Goal: Task Accomplishment & Management: Complete application form

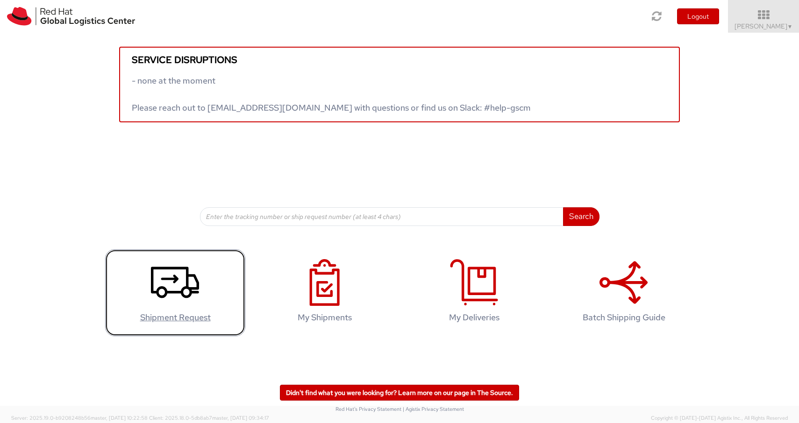
click at [185, 314] on h4 "Shipment Request" at bounding box center [175, 317] width 121 height 9
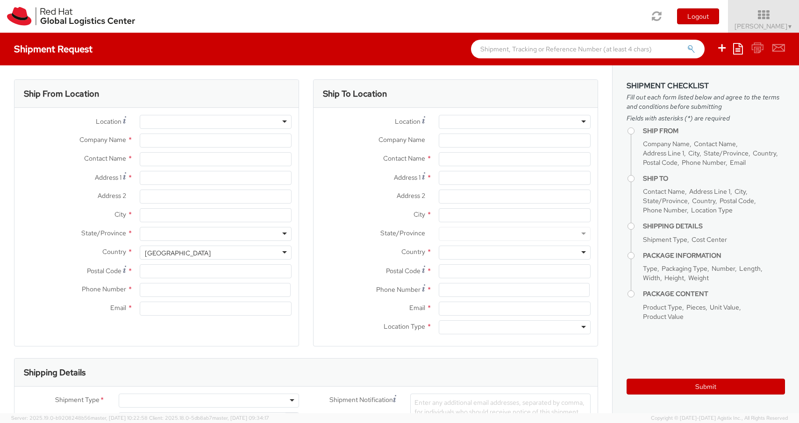
select select "419"
select select
click at [198, 125] on div at bounding box center [216, 122] width 152 height 14
click at [271, 125] on div at bounding box center [216, 122] width 152 height 14
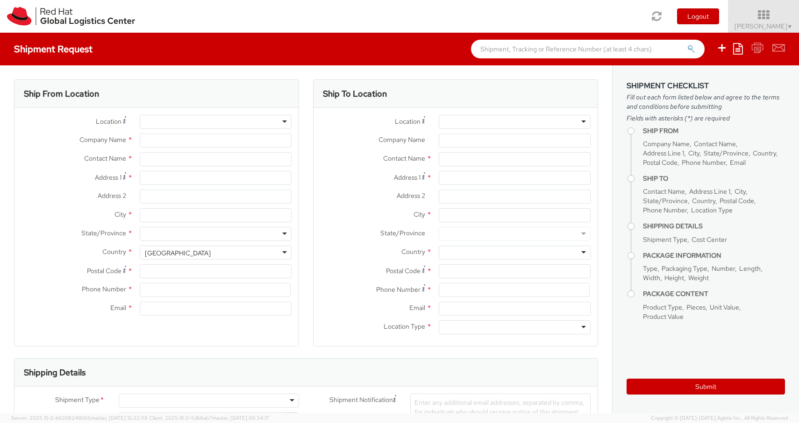
click at [283, 124] on div at bounding box center [216, 122] width 152 height 14
type input "Red Hat SRL"
type input "[PERSON_NAME]"
type input "[STREET_ADDRESS][PERSON_NAME]"
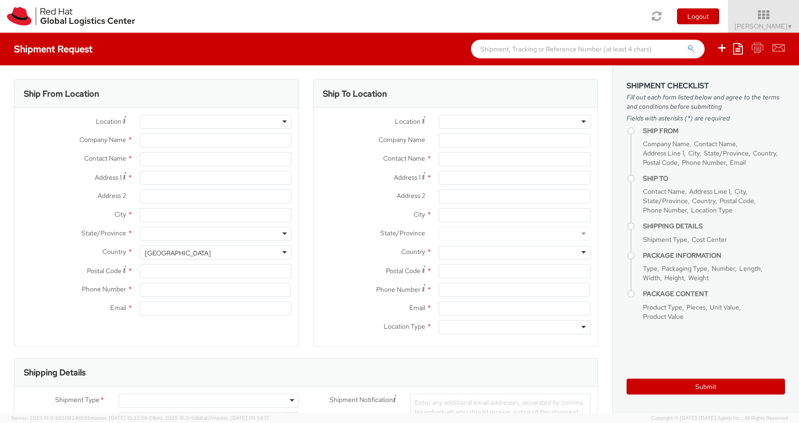
type input "[GEOGRAPHIC_DATA]"
type input "20124"
type input "390236047626"
type input "[EMAIL_ADDRESS][DOMAIN_NAME]"
select select "CM"
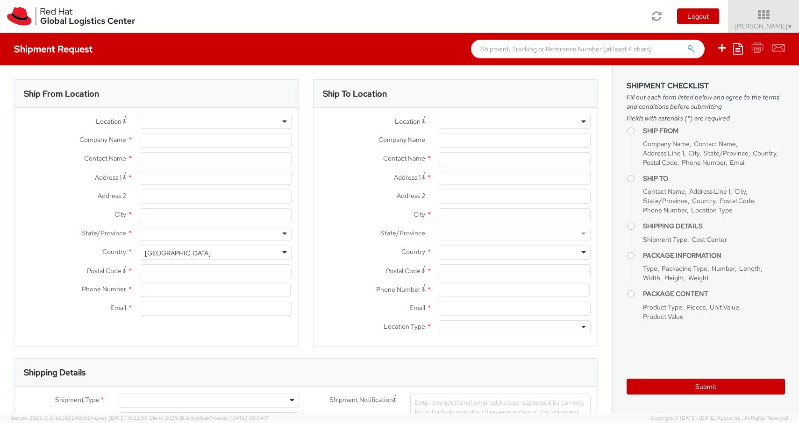
select select "KGS"
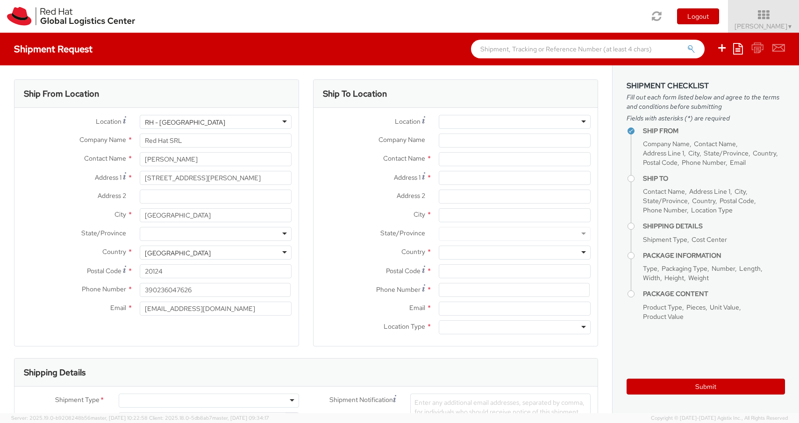
click at [196, 81] on div "Ship From Location" at bounding box center [156, 94] width 284 height 28
click at [455, 123] on div at bounding box center [515, 122] width 152 height 14
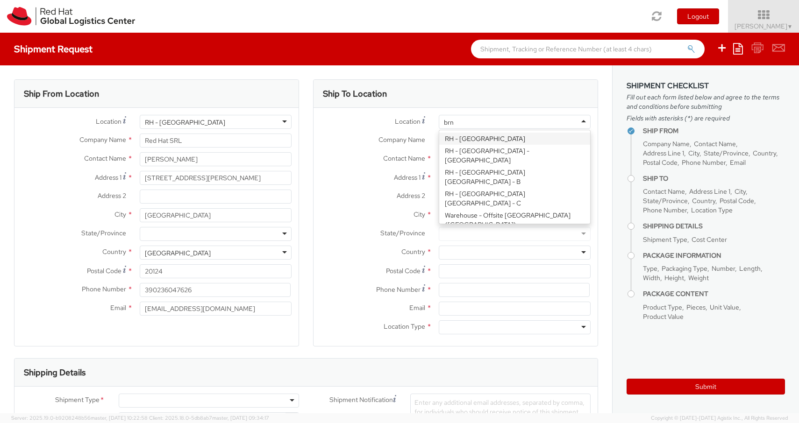
type input "brn"
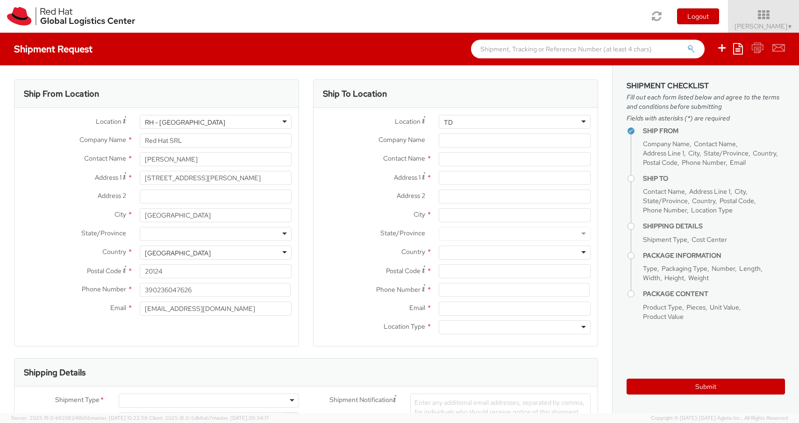
type input "T"
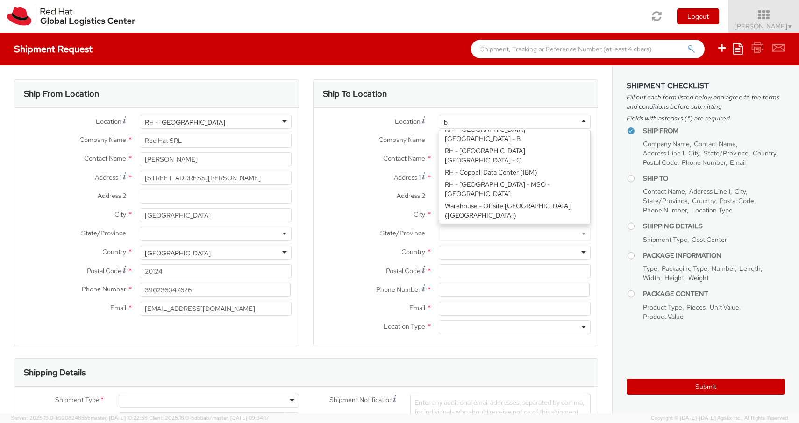
scroll to position [2, 0]
type input "[GEOGRAPHIC_DATA]"
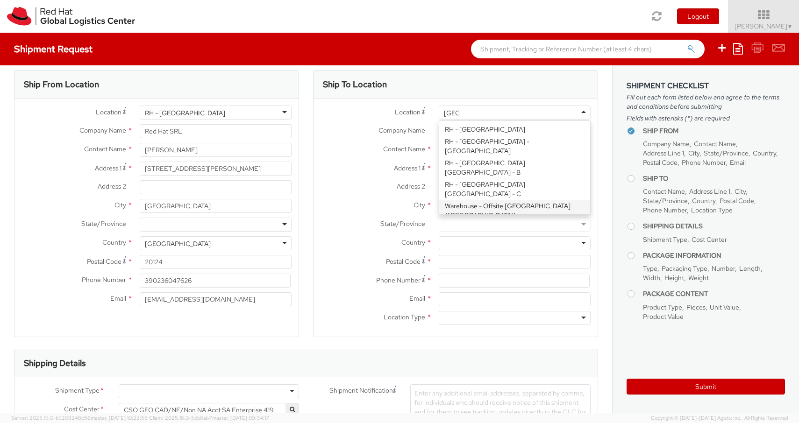
scroll to position [12, 0]
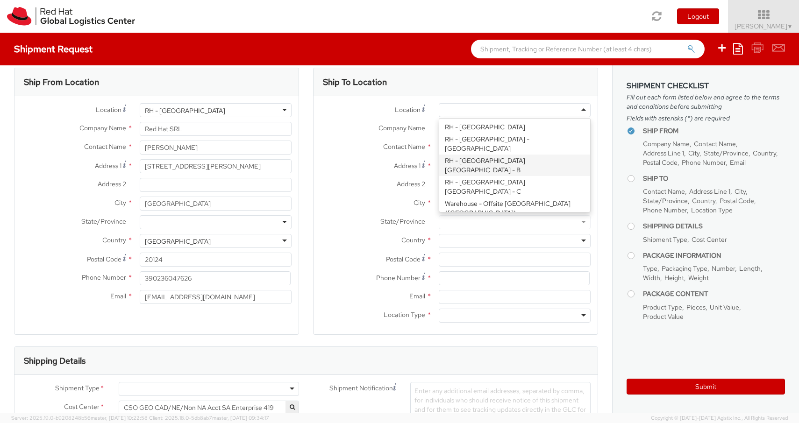
type input "Red Hat Czech s.r.o."
type input "Purkynova 647/111"
type input "[GEOGRAPHIC_DATA]"
type input "621 00"
type input "420 532 294 555"
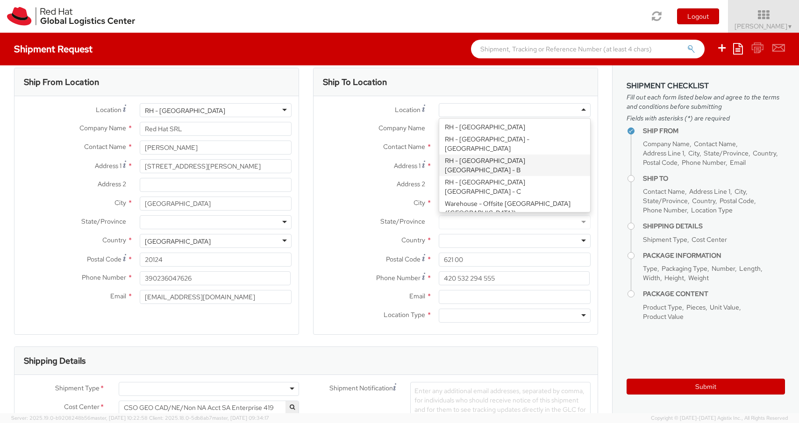
scroll to position [0, 0]
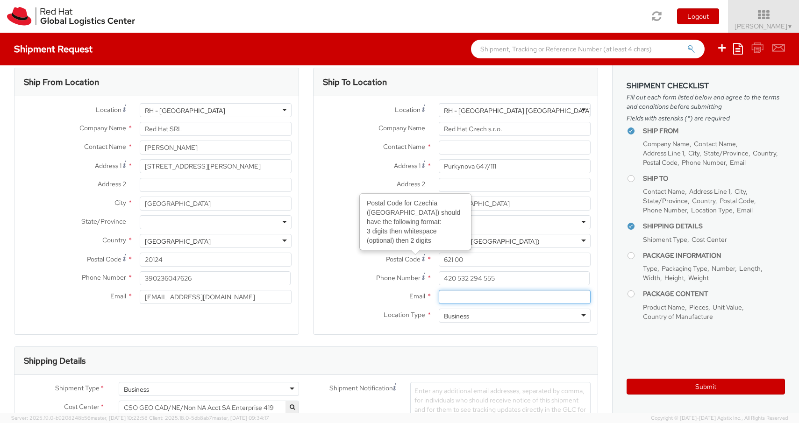
click at [467, 292] on input "Email *" at bounding box center [515, 297] width 152 height 14
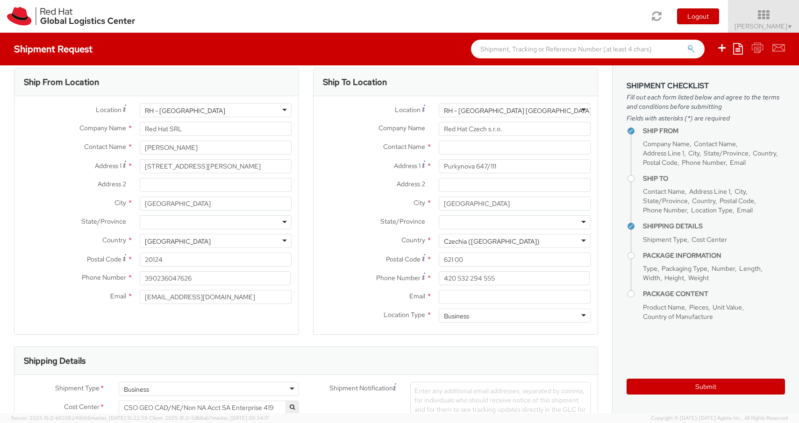
click at [341, 274] on label "Phone Number *" at bounding box center [372, 277] width 118 height 13
click at [359, 184] on label "Address 2 *" at bounding box center [372, 184] width 118 height 12
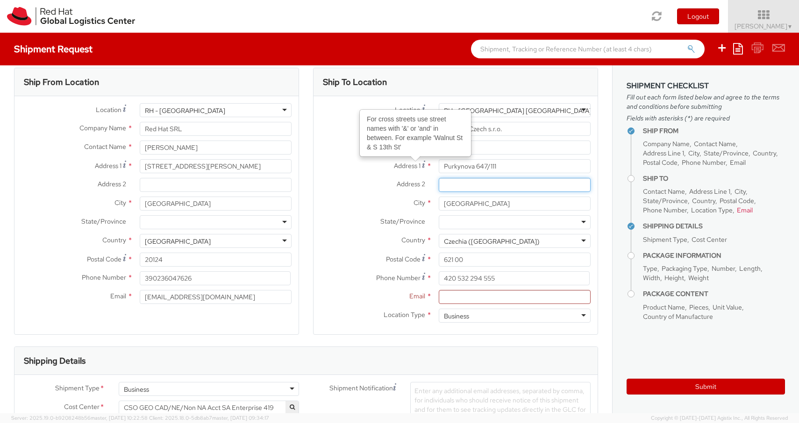
click at [439, 184] on input "Address 2 *" at bounding box center [515, 185] width 152 height 14
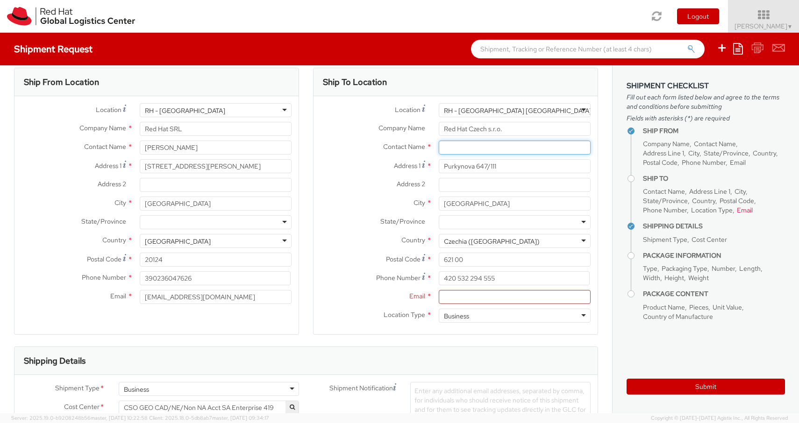
click at [496, 149] on input "text" at bounding box center [515, 148] width 152 height 14
click at [455, 128] on input "Red Hat Czech s.r.o." at bounding box center [515, 129] width 152 height 14
drag, startPoint x: 455, startPoint y: 128, endPoint x: 467, endPoint y: 128, distance: 12.6
click at [467, 128] on input "Red Hat Czech s.r.o." at bounding box center [515, 129] width 152 height 14
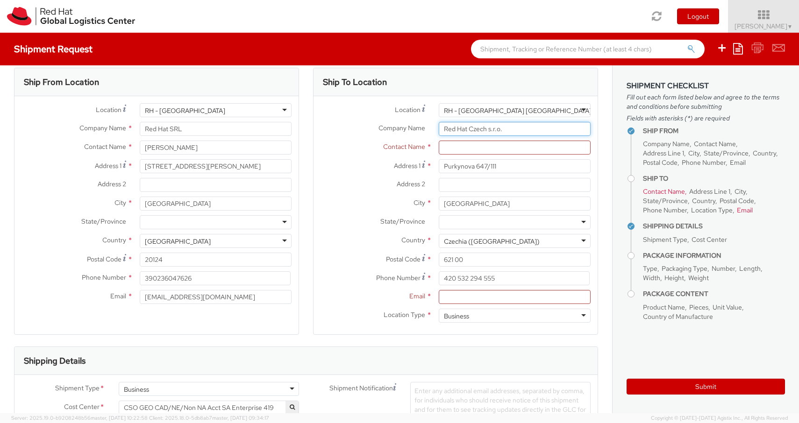
click at [467, 128] on input "Red Hat Czech s.r.o." at bounding box center [515, 129] width 152 height 14
click at [459, 145] on input "text" at bounding box center [515, 148] width 152 height 14
paste input "Red Hat Czech s.r.o."
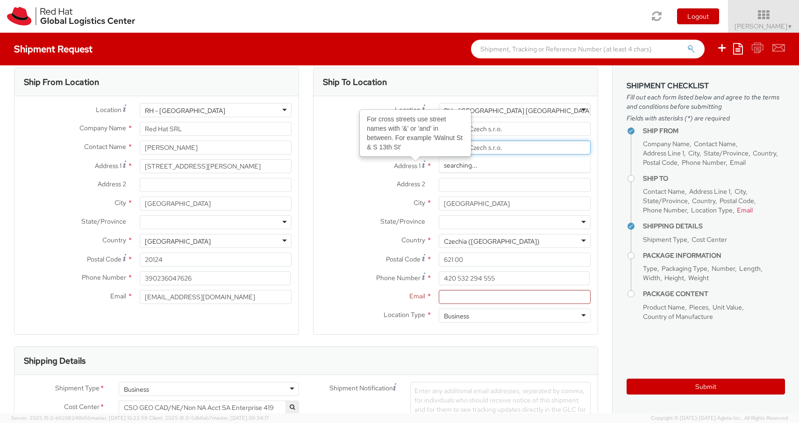
type input "Red Hat Czech s.r.o."
click at [370, 218] on label "State/Province *" at bounding box center [372, 221] width 118 height 12
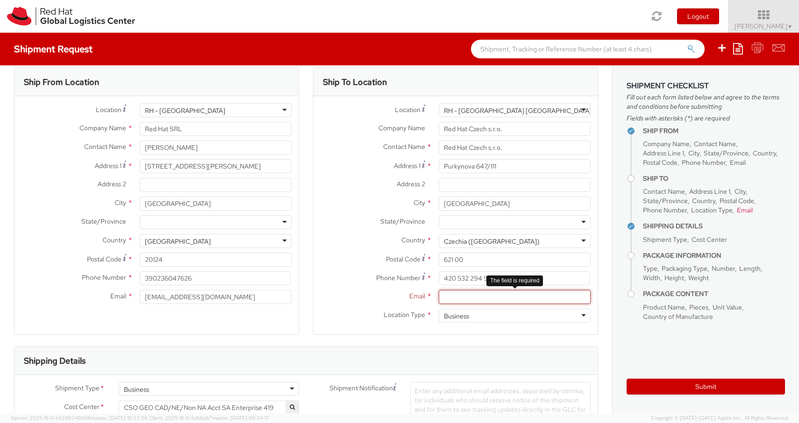
click at [450, 297] on input "Email *" at bounding box center [515, 297] width 152 height 14
paste input "[EMAIL_ADDRESS][DOMAIN_NAME]"
type input "[EMAIL_ADDRESS][DOMAIN_NAME]"
click at [367, 337] on div "Ship To Location Location * [GEOGRAPHIC_DATA] - [GEOGRAPHIC_DATA] [GEOGRAPHIC_D…" at bounding box center [455, 207] width 285 height 279
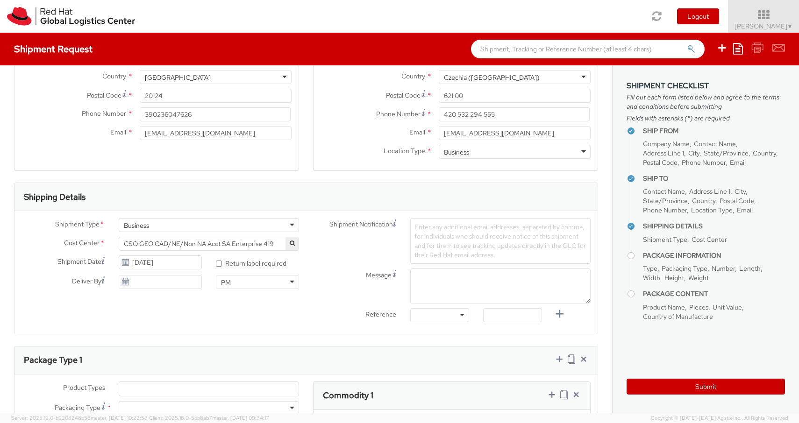
scroll to position [183, 0]
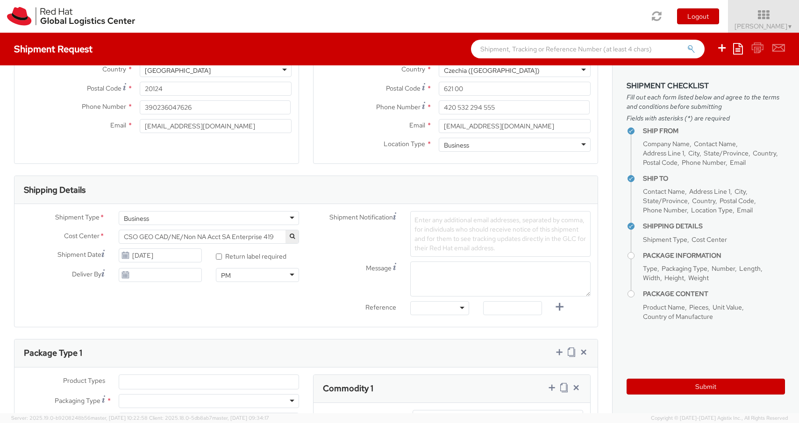
click at [278, 239] on span "CSO GEO CAD/NE/Non NA Acct SA Enterprise 419" at bounding box center [209, 237] width 170 height 8
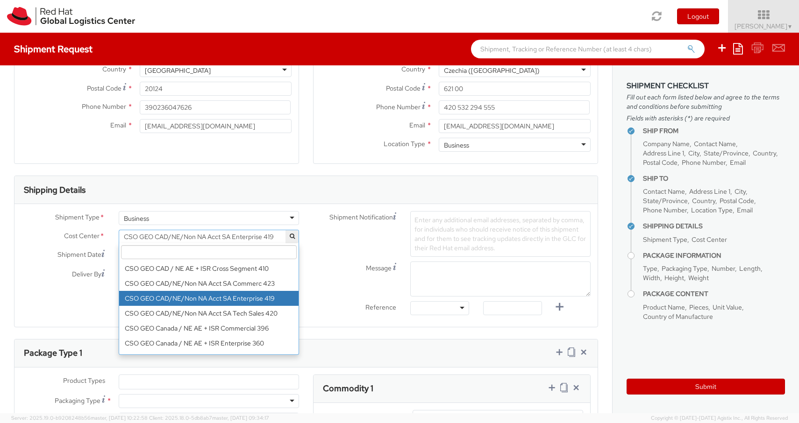
click at [247, 249] on input "search" at bounding box center [209, 252] width 176 height 14
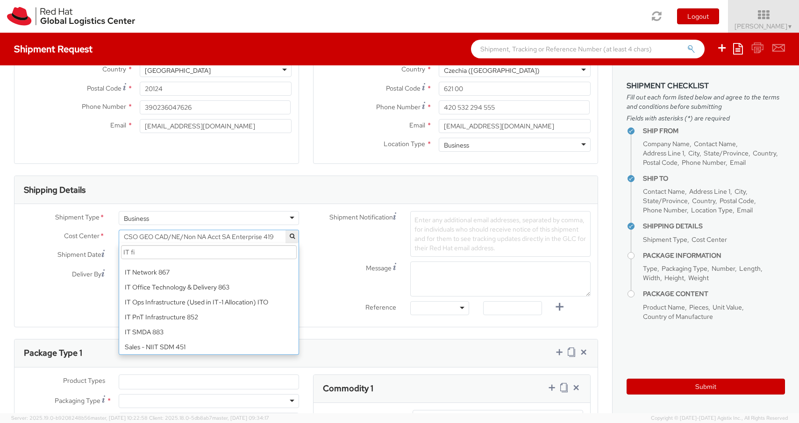
scroll to position [0, 0]
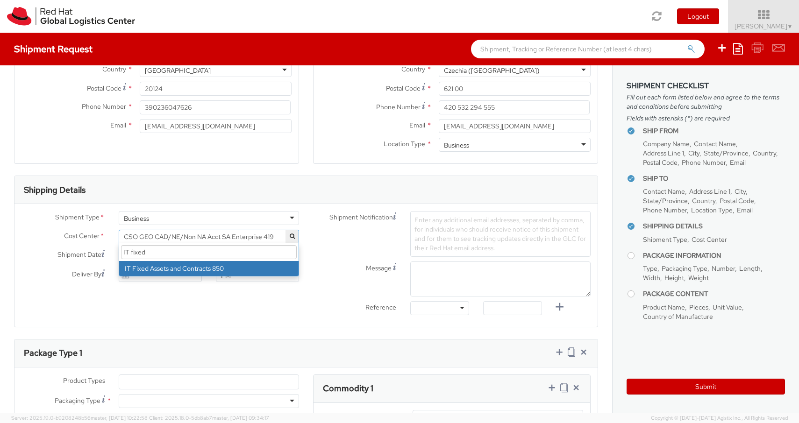
type input "IT fixed"
select select "850"
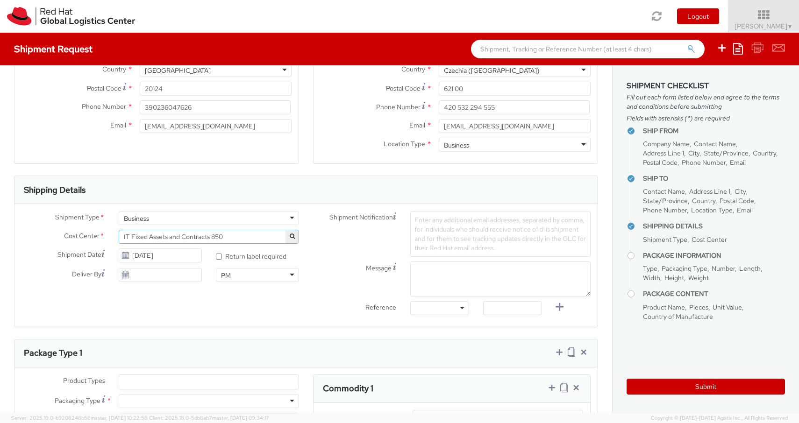
click at [463, 252] on span "Enter any additional email addresses, separated by comma, for individuals who s…" at bounding box center [499, 234] width 171 height 36
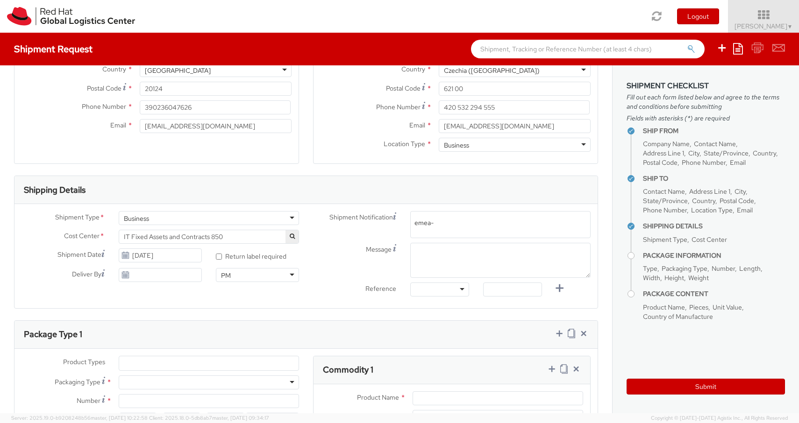
type input "emea-"
type input "eshub"
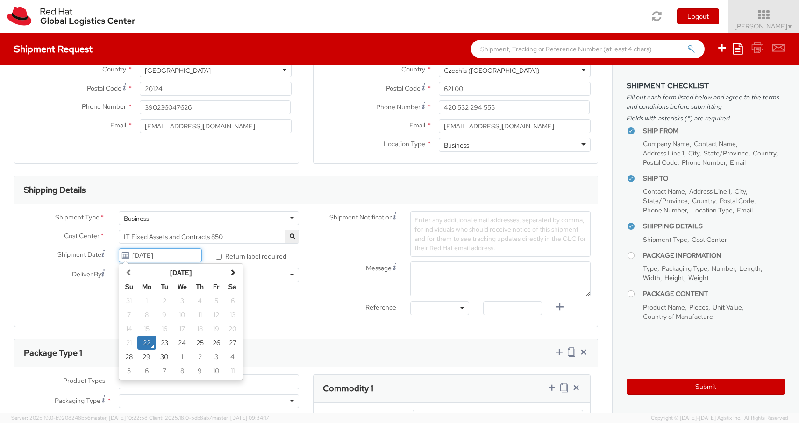
click at [130, 255] on input "[DATE]" at bounding box center [160, 256] width 83 height 14
click at [192, 342] on td "25" at bounding box center [200, 343] width 17 height 14
type input "[DATE]"
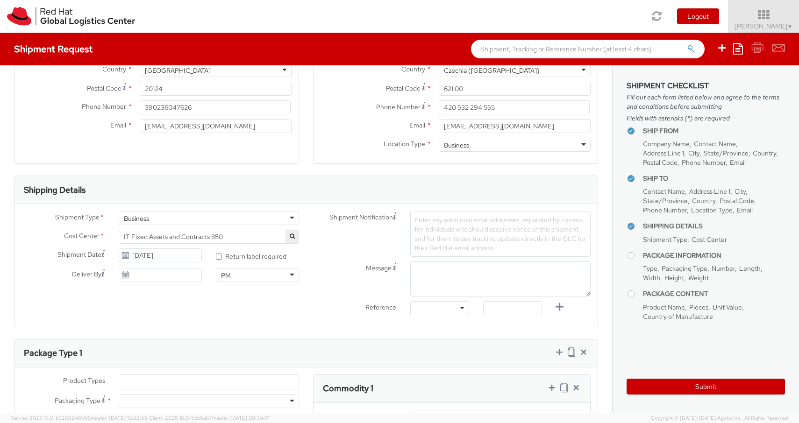
click at [431, 225] on span "Enter any additional email addresses, separated by comma, for individuals who s…" at bounding box center [499, 234] width 171 height 36
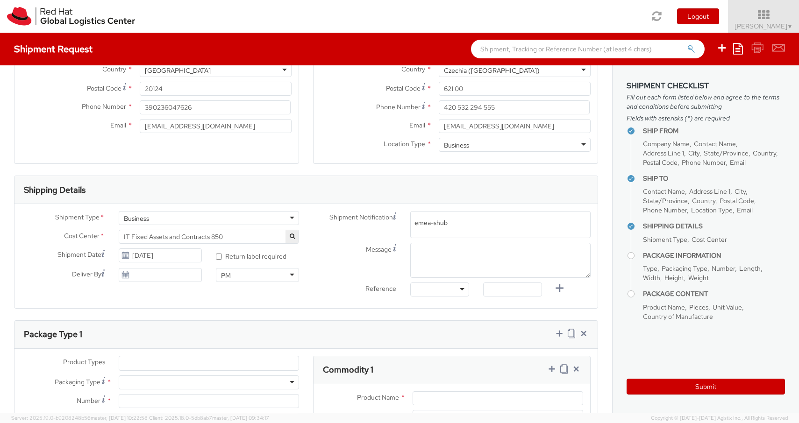
type input "emea-shub"
paste input "[EMAIL_ADDRESS][DOMAIN_NAME]"
type input "[EMAIL_ADDRESS][DOMAIN_NAME]"
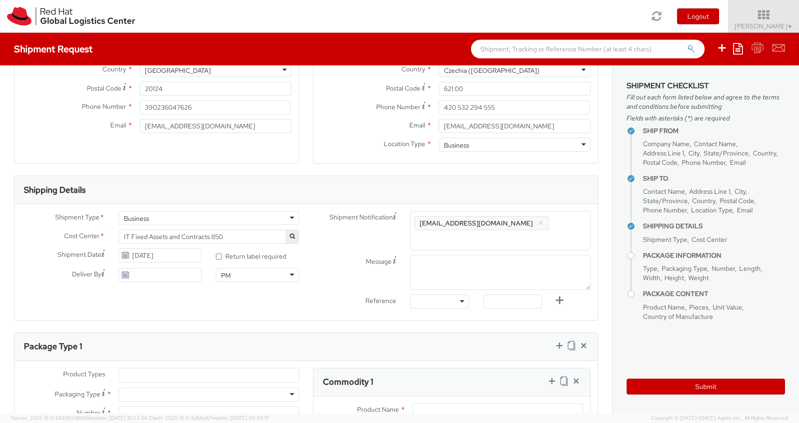
click at [340, 310] on div "Reference" at bounding box center [354, 302] width 97 height 15
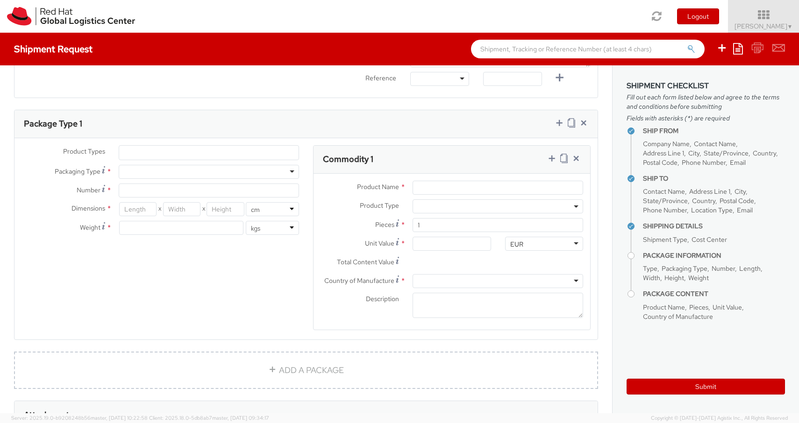
scroll to position [391, 0]
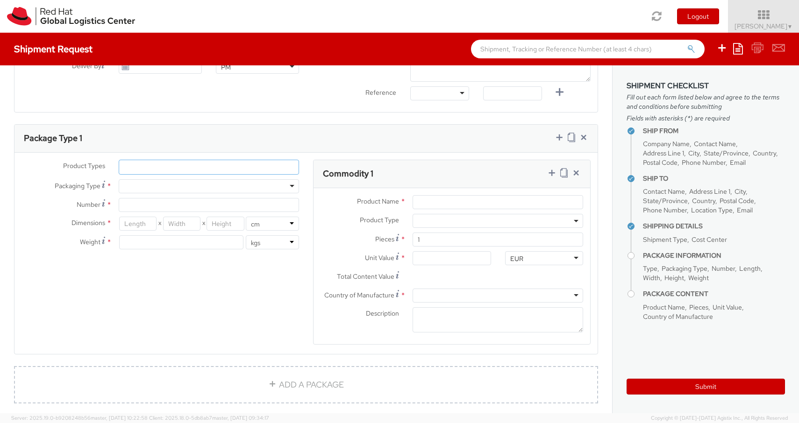
click at [159, 164] on ul at bounding box center [208, 167] width 179 height 14
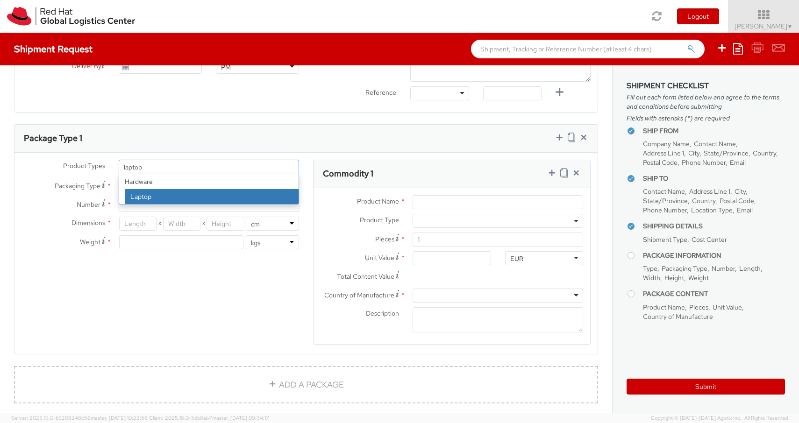
type input "laptop"
select select "LAPTOP"
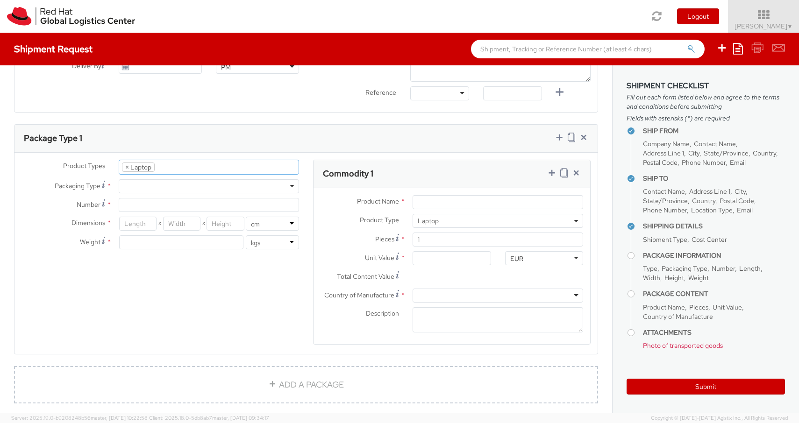
scroll to position [28, 0]
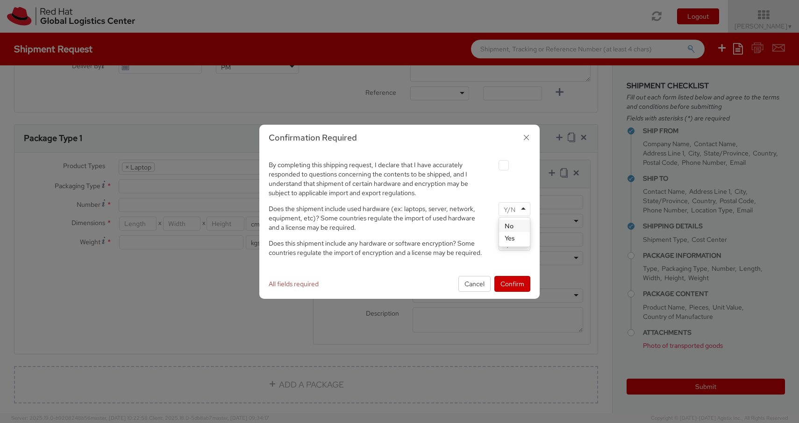
click at [528, 213] on div at bounding box center [514, 209] width 32 height 14
click at [515, 251] on div "Does this shipment include any hardware or software encryption? Some countries …" at bounding box center [400, 247] width 276 height 21
click at [511, 245] on input "select-one" at bounding box center [511, 244] width 14 height 9
click at [504, 165] on label at bounding box center [503, 165] width 10 height 10
click at [496, 165] on input "checkbox" at bounding box center [493, 166] width 6 height 6
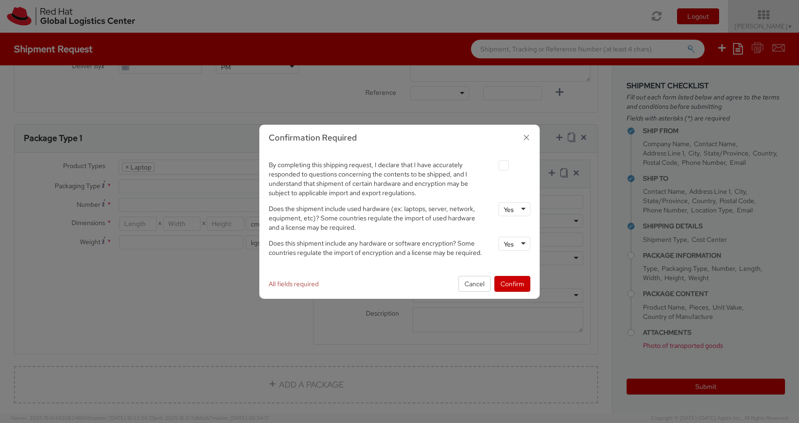
checkbox input "true"
click at [508, 285] on button "Confirm" at bounding box center [512, 284] width 36 height 16
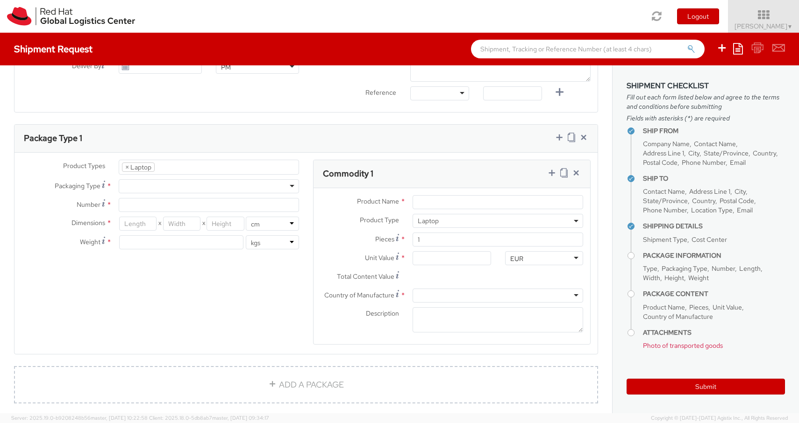
click at [154, 188] on div at bounding box center [209, 186] width 180 height 14
click at [156, 210] on input "Number *" at bounding box center [209, 205] width 180 height 14
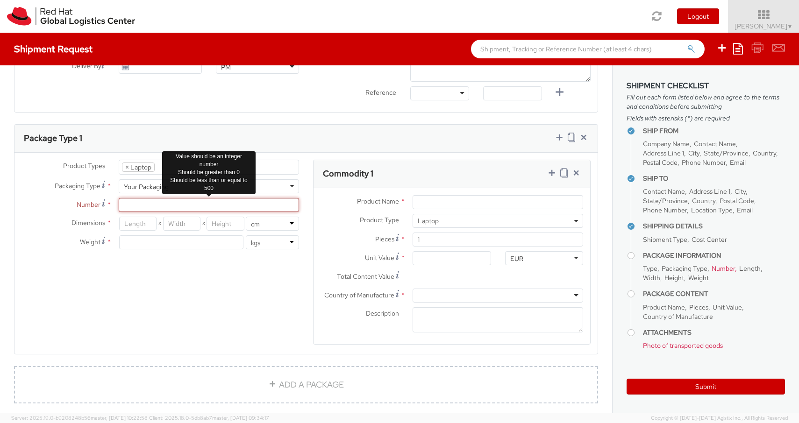
click at [156, 210] on input "Number *" at bounding box center [209, 205] width 180 height 14
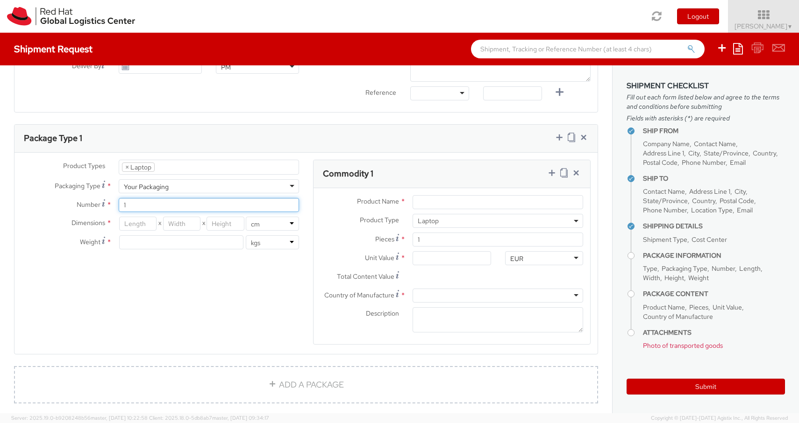
type input "1"
click at [146, 227] on input "number" at bounding box center [137, 224] width 37 height 14
type input "60"
type input "50"
type input "40"
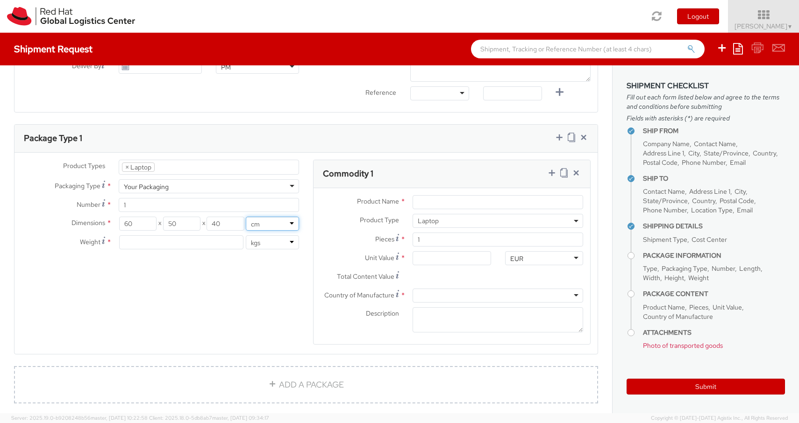
click at [262, 219] on select "in cm" at bounding box center [272, 224] width 53 height 14
click at [141, 225] on input "60" at bounding box center [137, 224] width 37 height 14
click at [140, 246] on input "number" at bounding box center [181, 242] width 124 height 14
type input "1"
type input "5"
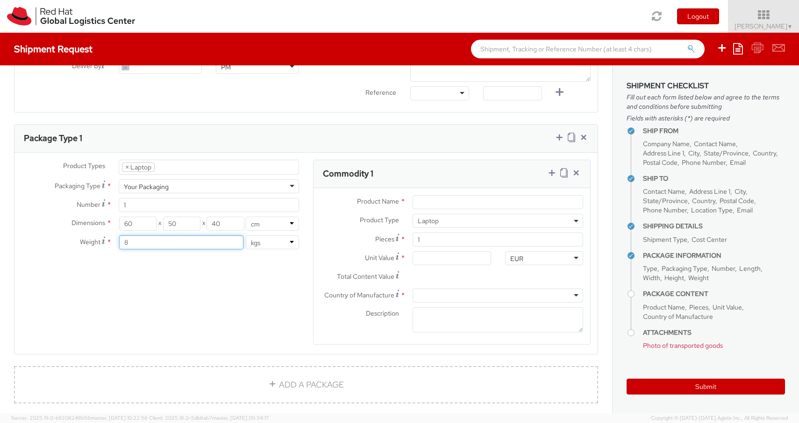
type input "8"
click at [451, 268] on div "Unit Value *" at bounding box center [405, 260] width 185 height 19
click at [458, 255] on input "Unit Value *" at bounding box center [451, 258] width 78 height 14
type input "5.00"
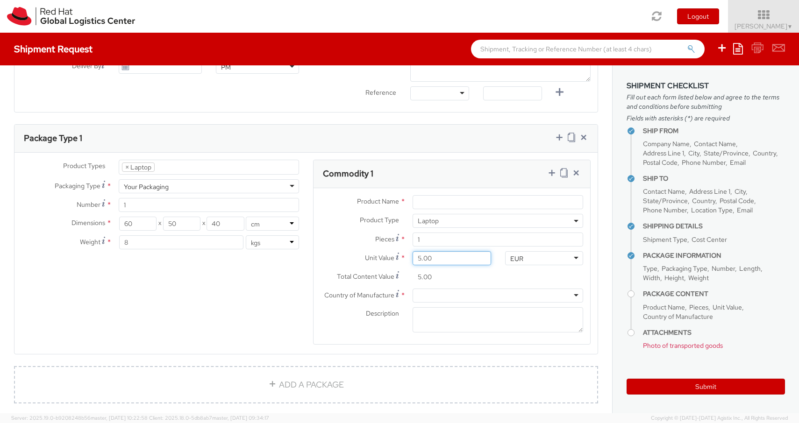
type input "50.00"
type input "500.00"
click at [446, 207] on input "Product Name *" at bounding box center [497, 202] width 170 height 14
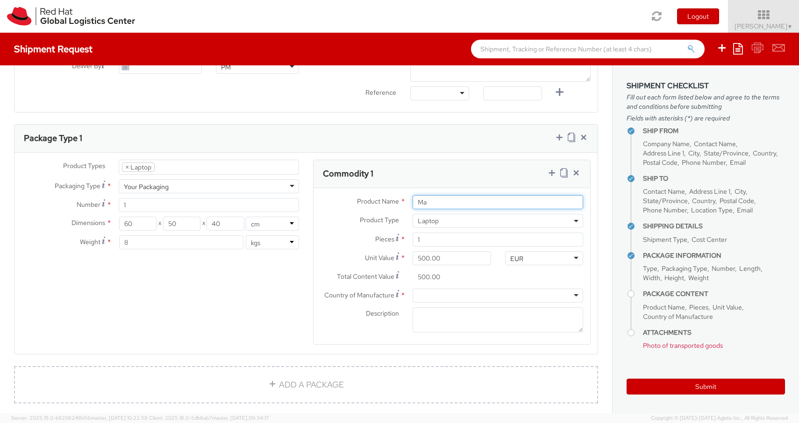
type input "M"
type input "Apple"
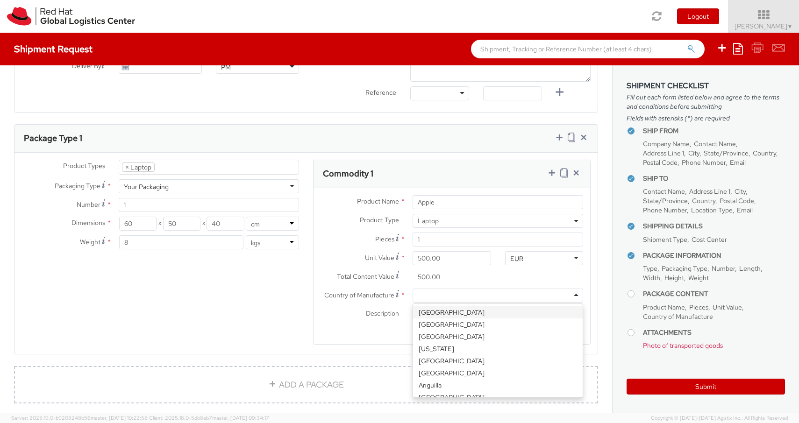
click at [438, 298] on div at bounding box center [497, 296] width 170 height 14
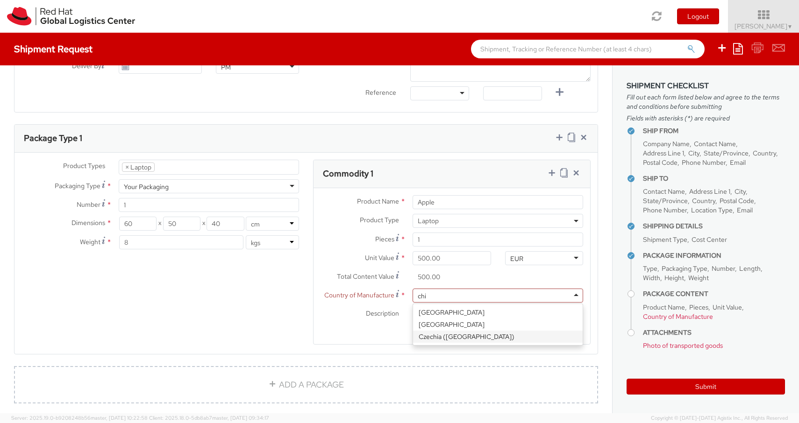
type input "chin"
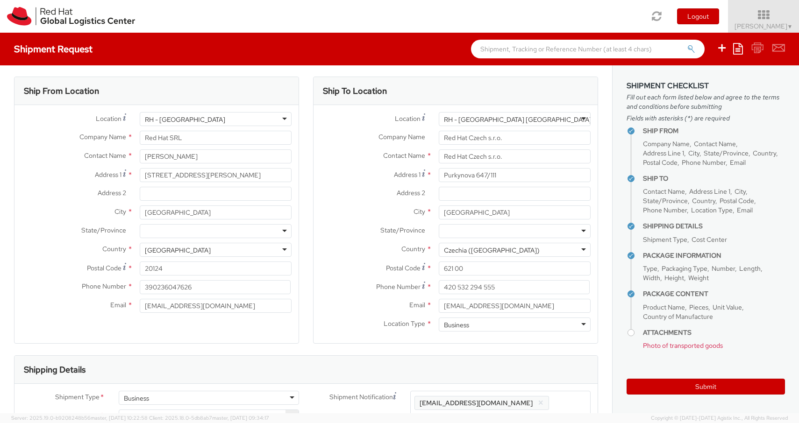
scroll to position [0, 0]
